Goal: Transaction & Acquisition: Purchase product/service

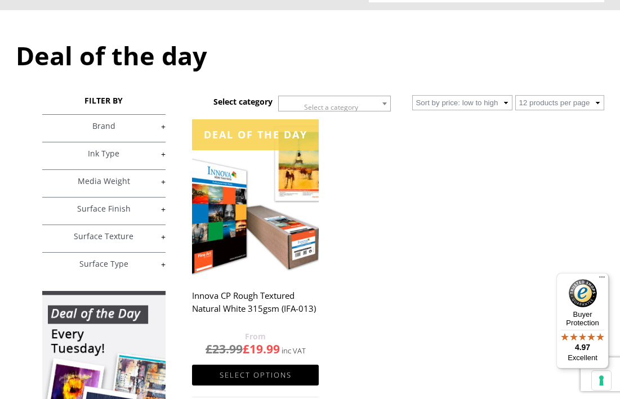
scroll to position [121, 0]
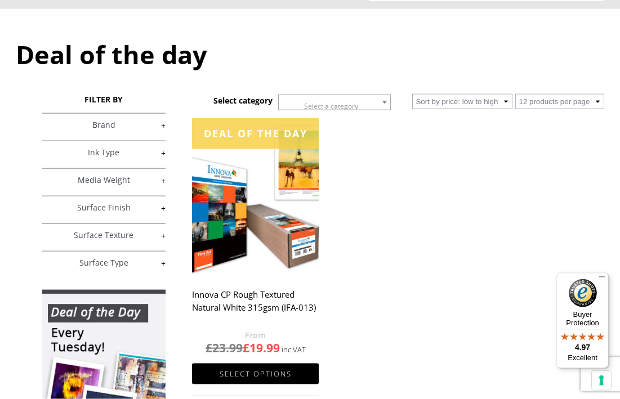
click at [276, 374] on link "Select options" at bounding box center [255, 374] width 127 height 21
click at [272, 364] on link "Select options" at bounding box center [255, 374] width 127 height 21
click at [274, 207] on img at bounding box center [255, 197] width 127 height 158
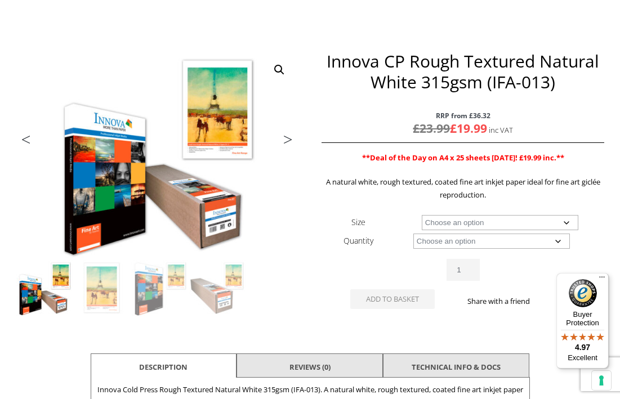
scroll to position [131, 0]
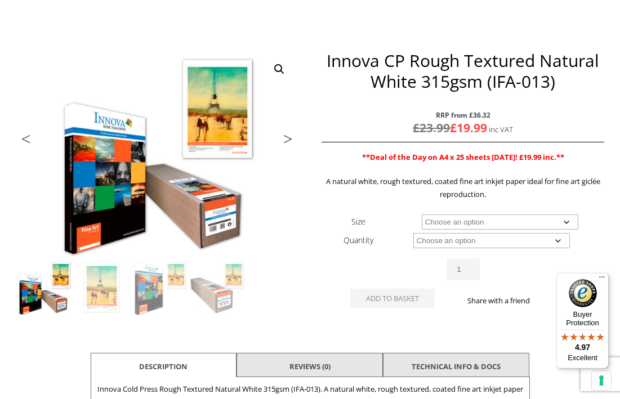
click at [556, 226] on select "Choose an option A4 Sheet A3 Sheet A3+ Sheet A2 Sheet 17" Wide Roll 24" Wide Ro…" at bounding box center [500, 222] width 157 height 15
select select "a2-sheet"
click at [558, 239] on select "Choose an option 25 Sheets" at bounding box center [491, 240] width 157 height 15
select select "25-sheets"
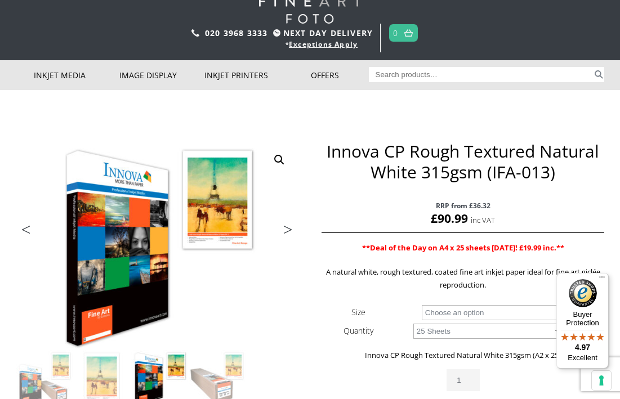
scroll to position [35, 0]
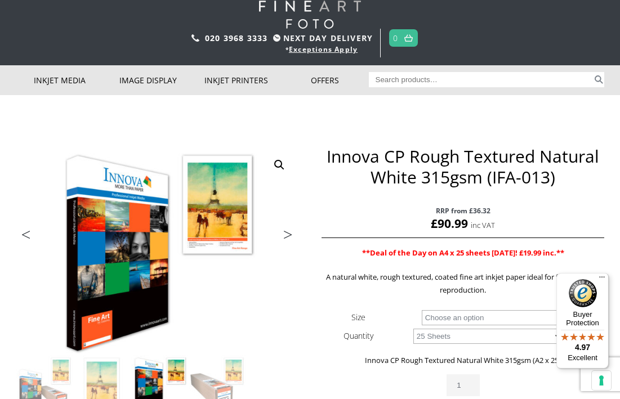
click at [619, 240] on body "NEXT DAY DELIVERY * Exceptions Apply About Contact Customer Support Register LO…" at bounding box center [310, 164] width 620 height 399
